Goal: Find specific page/section: Find specific page/section

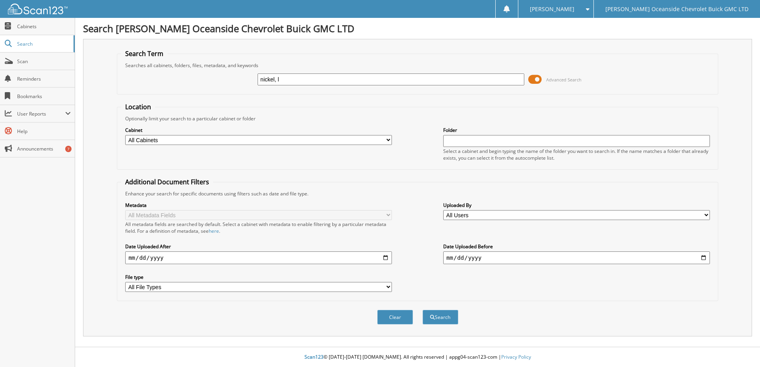
type input "nickel, l"
click at [422, 310] on button "Search" at bounding box center [440, 317] width 36 height 15
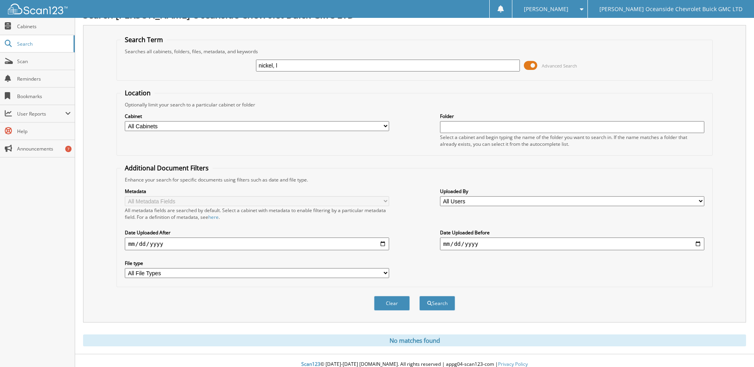
scroll to position [21, 0]
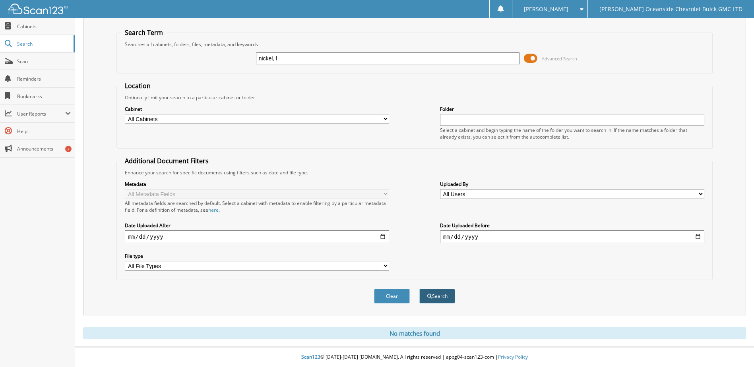
click at [440, 298] on button "Search" at bounding box center [437, 296] width 36 height 15
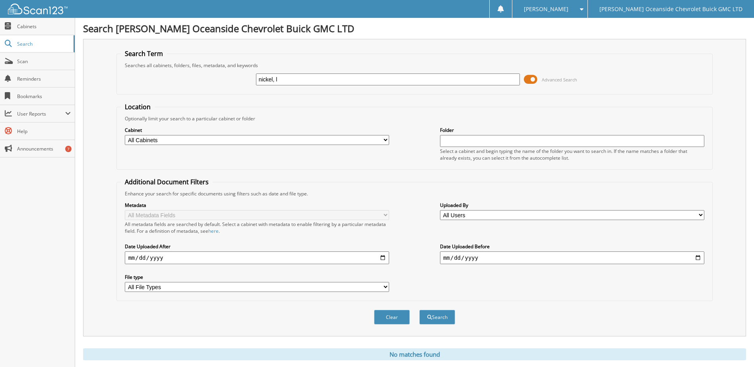
click at [311, 77] on input "nickel, l" at bounding box center [388, 80] width 264 height 12
type input "nickel"
click at [419, 310] on button "Search" at bounding box center [437, 317] width 36 height 15
drag, startPoint x: 298, startPoint y: 82, endPoint x: 246, endPoint y: 82, distance: 52.5
click at [246, 82] on div "nickel Advanced Search" at bounding box center [414, 79] width 587 height 21
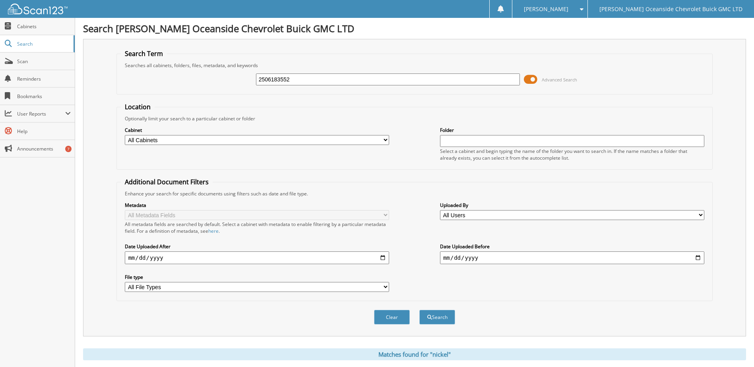
type input "2506183552"
click at [419, 310] on button "Search" at bounding box center [437, 317] width 36 height 15
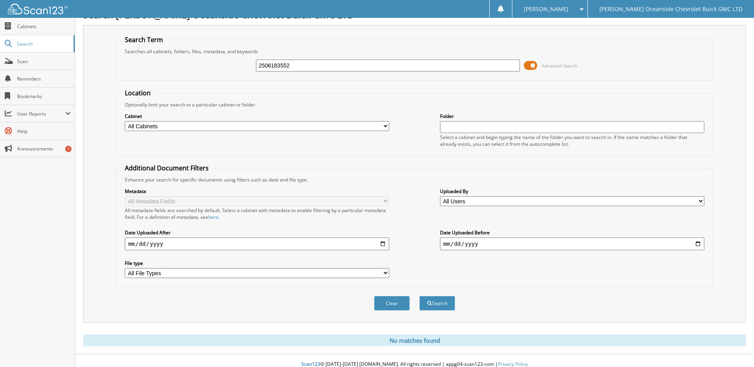
scroll to position [21, 0]
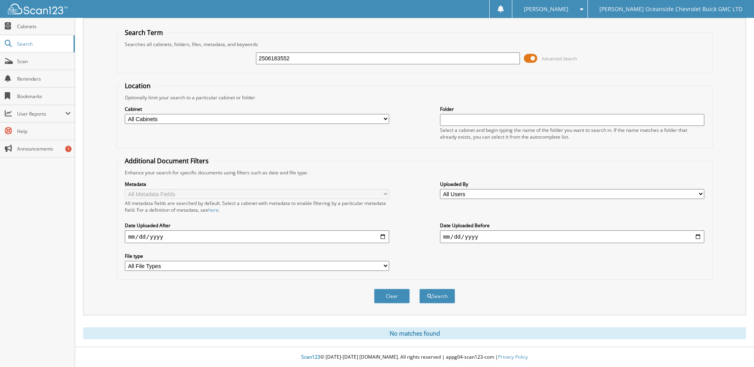
drag, startPoint x: 297, startPoint y: 57, endPoint x: 254, endPoint y: 58, distance: 43.3
click at [254, 58] on div "2506183552 Advanced Search" at bounding box center [414, 58] width 587 height 21
click at [22, 25] on span "Cabinets" at bounding box center [44, 26] width 54 height 7
